Goal: Task Accomplishment & Management: Use online tool/utility

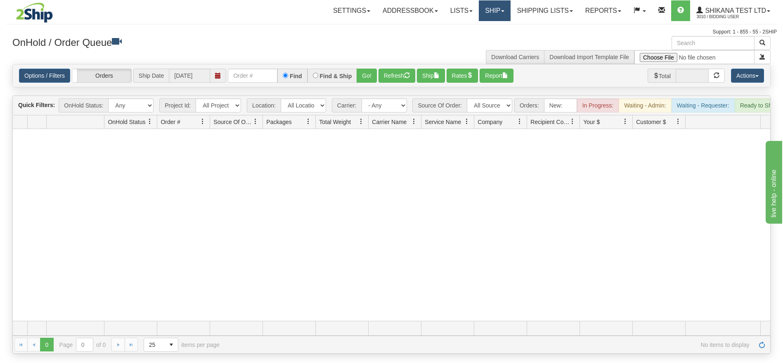
drag, startPoint x: 503, startPoint y: 7, endPoint x: 493, endPoint y: 16, distance: 13.4
click at [503, 7] on link "Ship" at bounding box center [495, 10] width 32 height 21
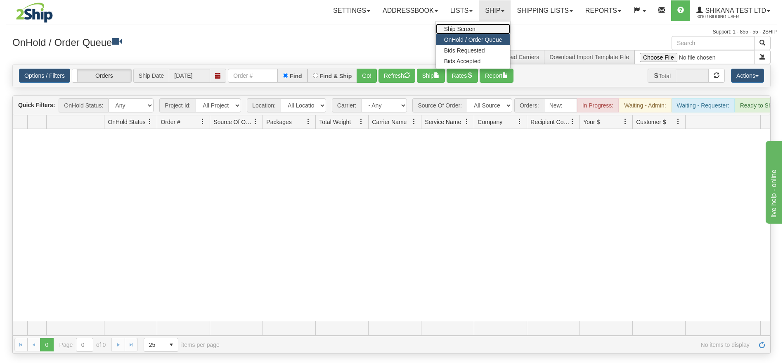
click at [474, 28] on link "Ship Screen" at bounding box center [473, 29] width 75 height 11
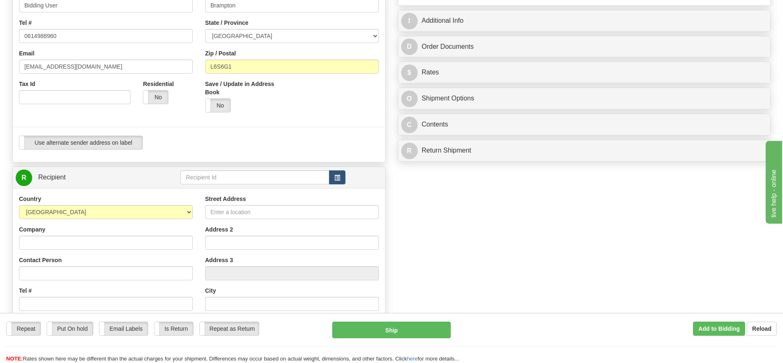
scroll to position [186, 0]
click at [85, 145] on label "Use alternate sender address on label" at bounding box center [80, 142] width 123 height 13
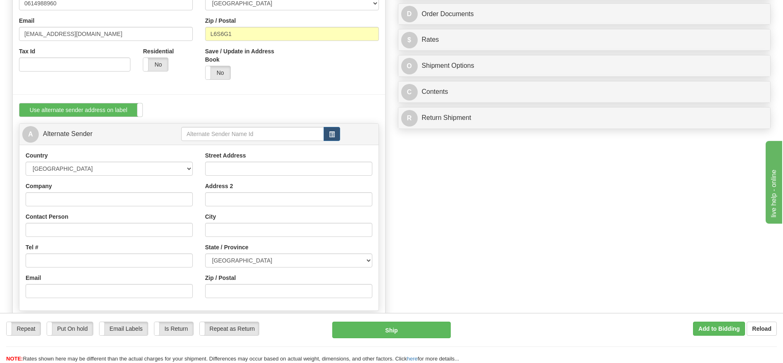
scroll to position [248, 0]
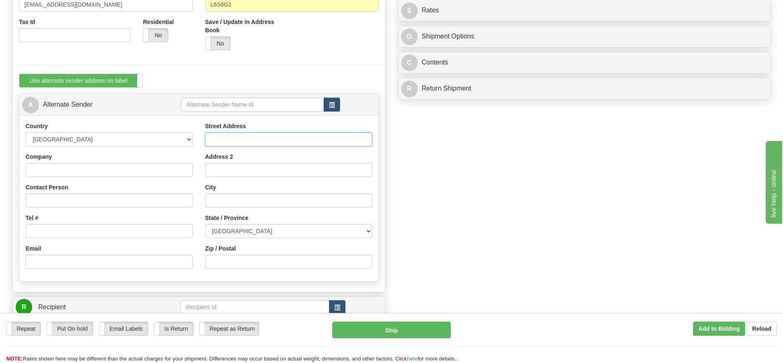
click at [242, 136] on input "Street Address" at bounding box center [288, 139] width 167 height 14
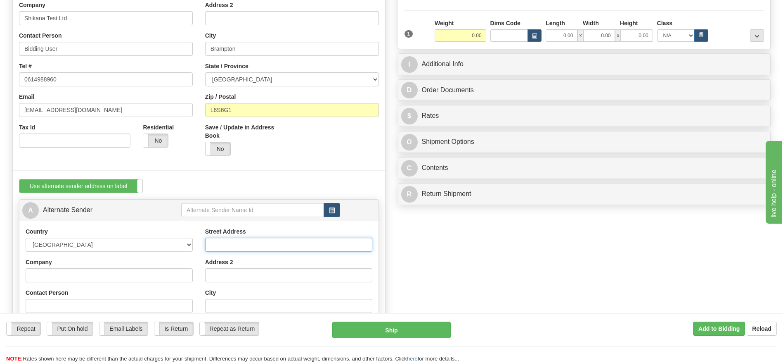
scroll to position [62, 0]
